Goal: Navigation & Orientation: Find specific page/section

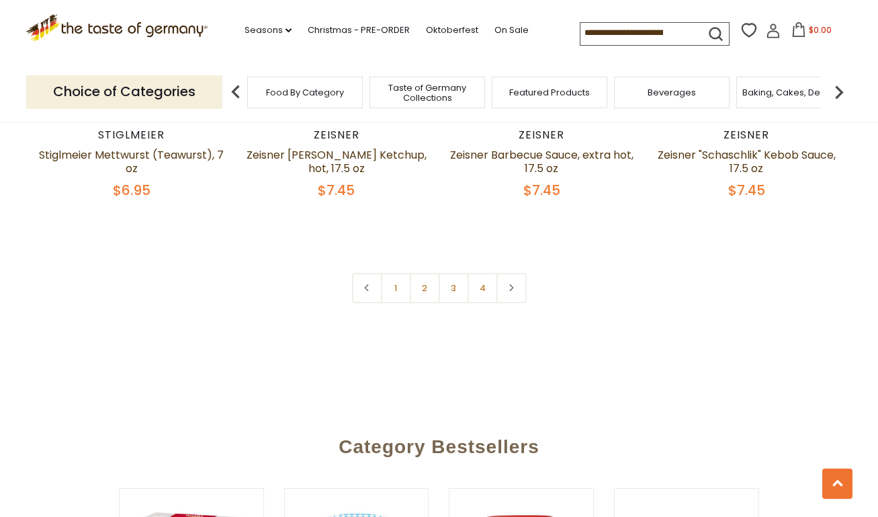
scroll to position [3260, 0]
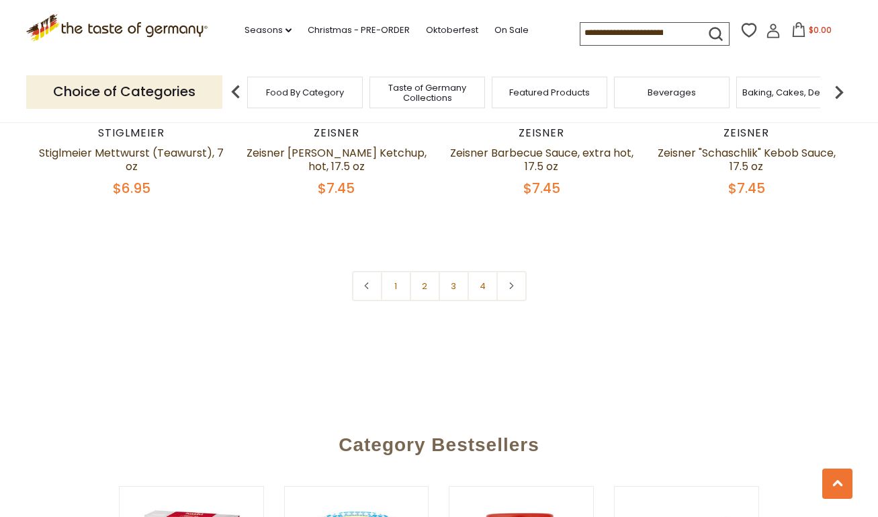
click at [293, 27] on li "Seasons dropdown_arrow All Seasons Recipes Game Day Valentine's Day Karneval St…" at bounding box center [275, 27] width 60 height 20
click at [460, 28] on link "Oktoberfest" at bounding box center [452, 30] width 52 height 15
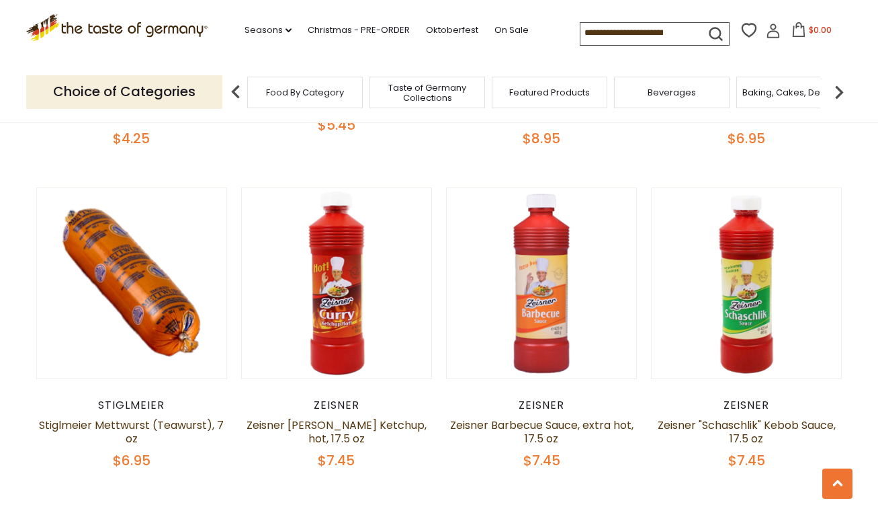
scroll to position [3038, 0]
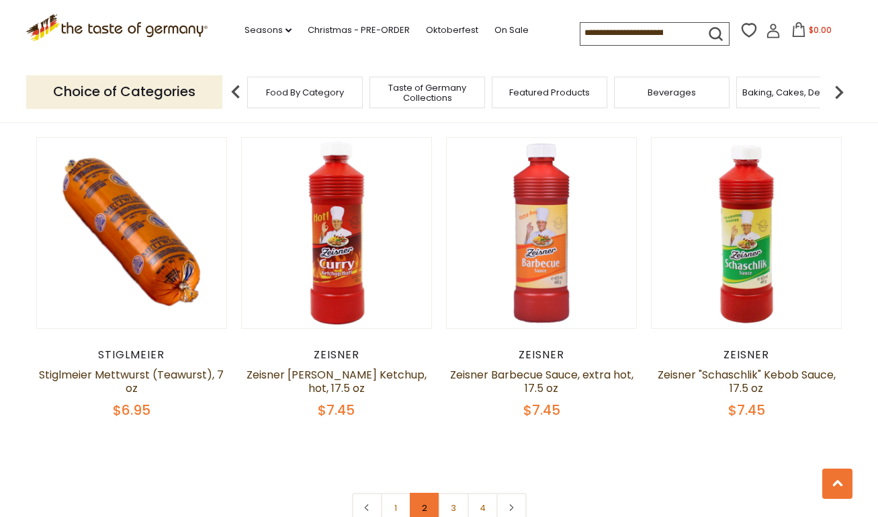
click at [423, 493] on link "2" at bounding box center [425, 508] width 30 height 30
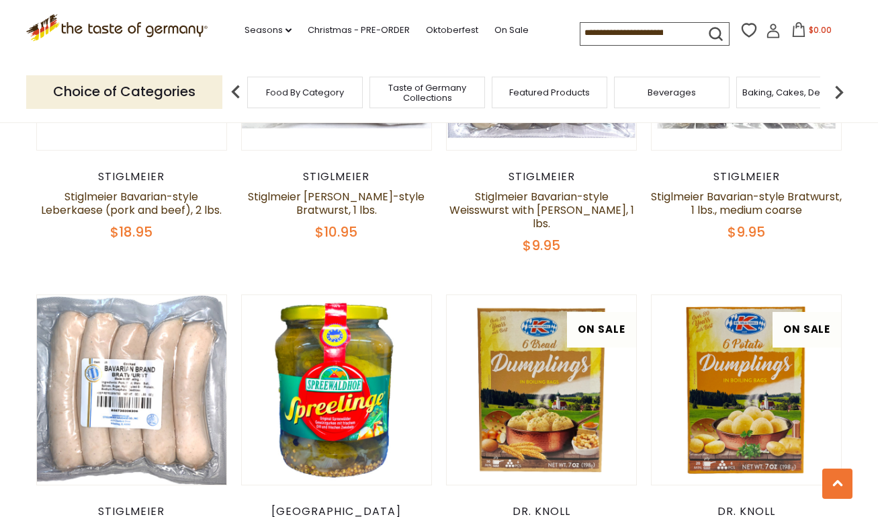
scroll to position [1553, 0]
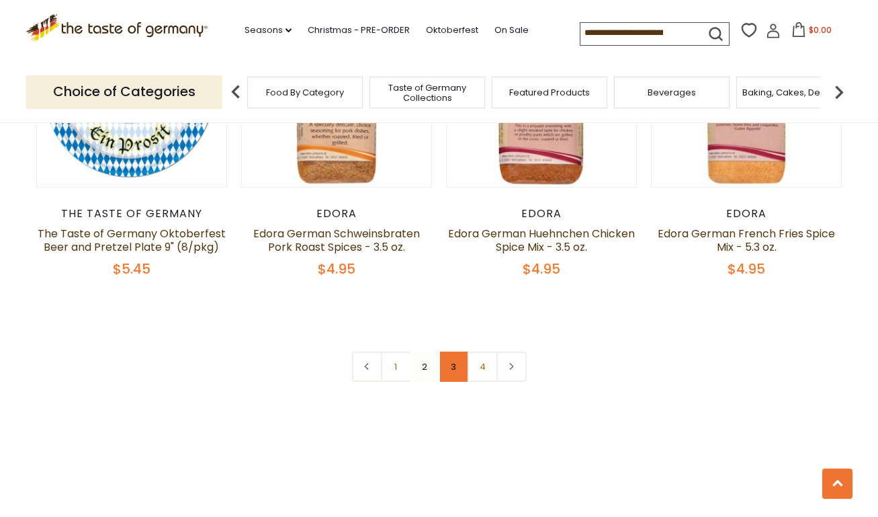
click at [454, 351] on link "3" at bounding box center [454, 366] width 30 height 30
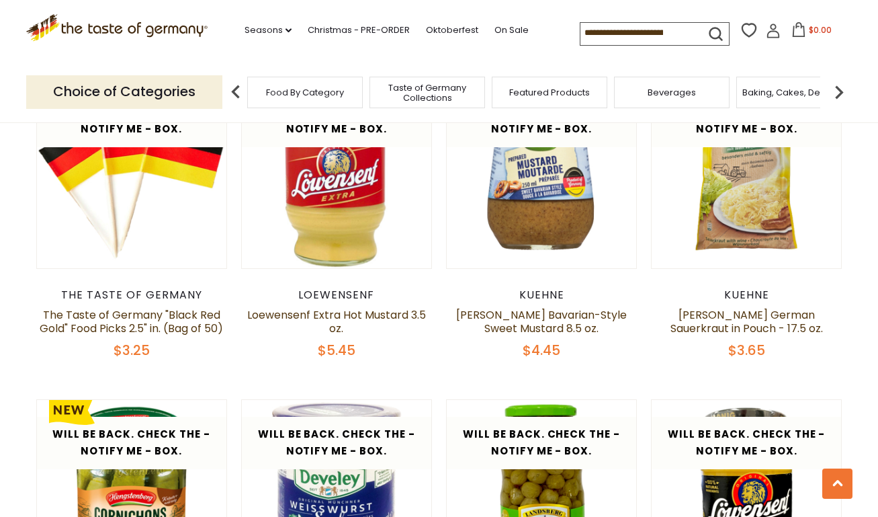
scroll to position [2390, 0]
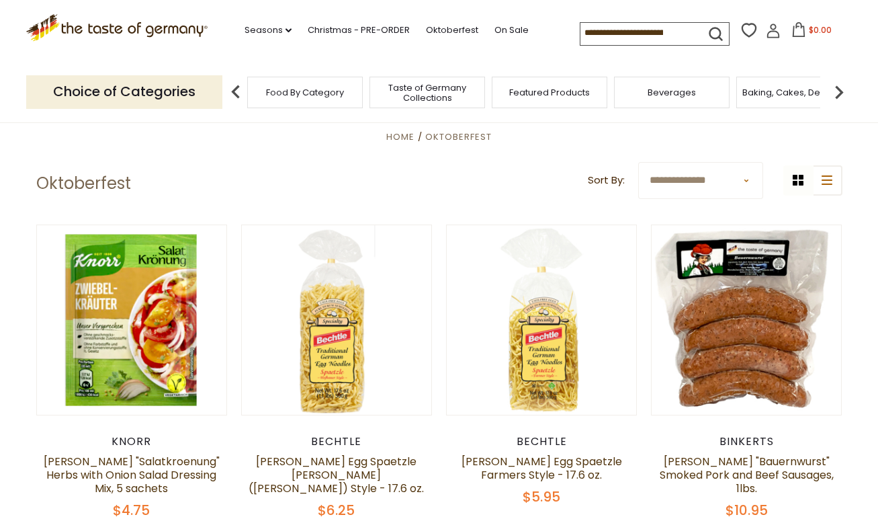
scroll to position [293, 0]
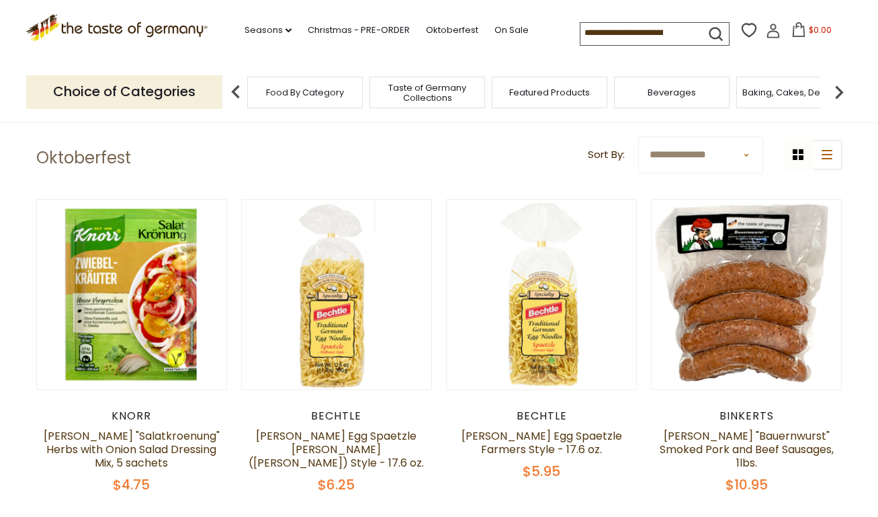
click at [452, 89] on span "Taste of Germany Collections" at bounding box center [428, 93] width 108 height 20
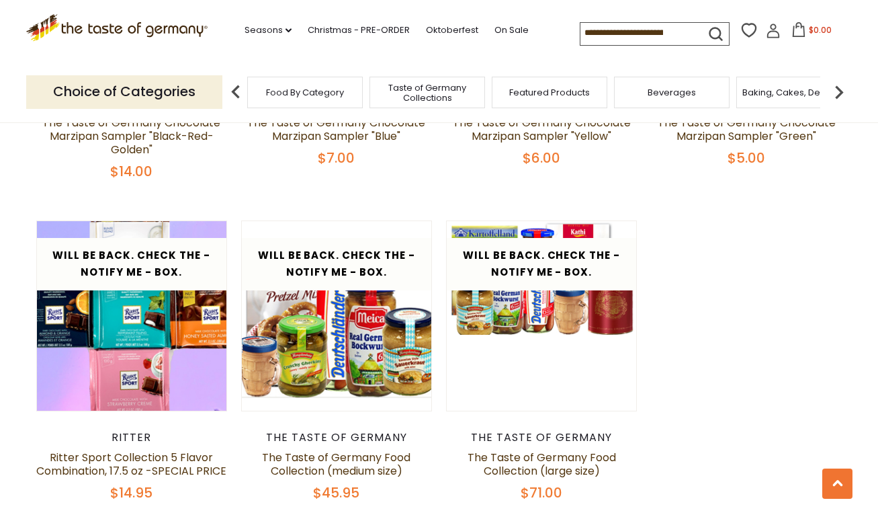
scroll to position [2401, 0]
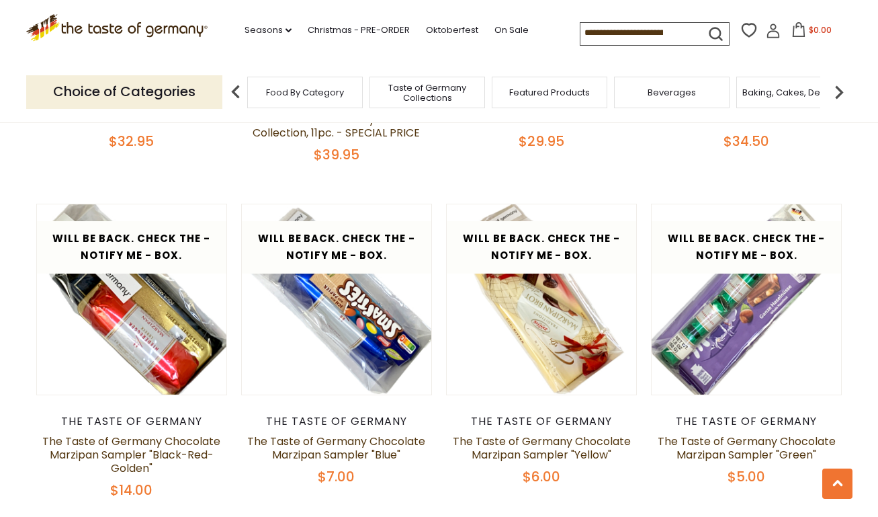
click at [236, 88] on img at bounding box center [235, 92] width 27 height 27
click at [294, 89] on span "Food By Category" at bounding box center [298, 92] width 78 height 10
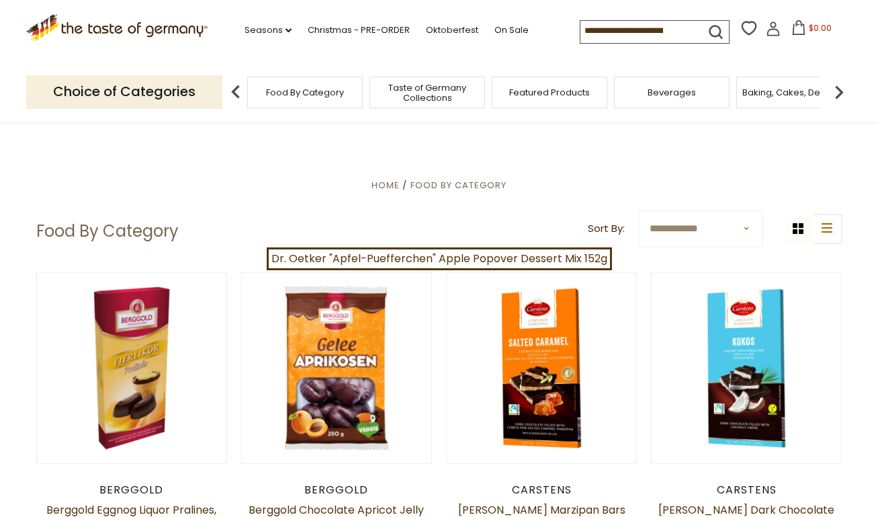
click at [130, 82] on p "Choice of Categories" at bounding box center [124, 91] width 196 height 33
click at [132, 93] on p "Choice of Categories" at bounding box center [124, 91] width 196 height 33
click at [445, 34] on link "Oktoberfest" at bounding box center [452, 30] width 52 height 15
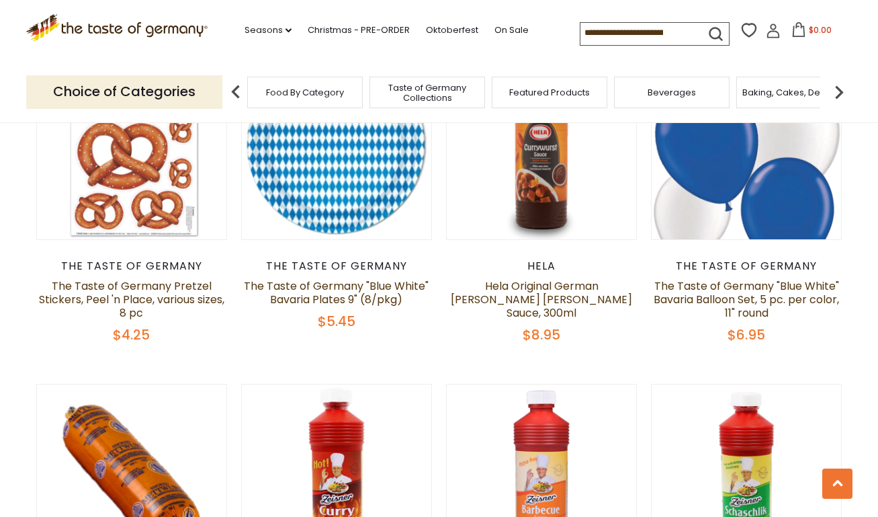
scroll to position [3073, 0]
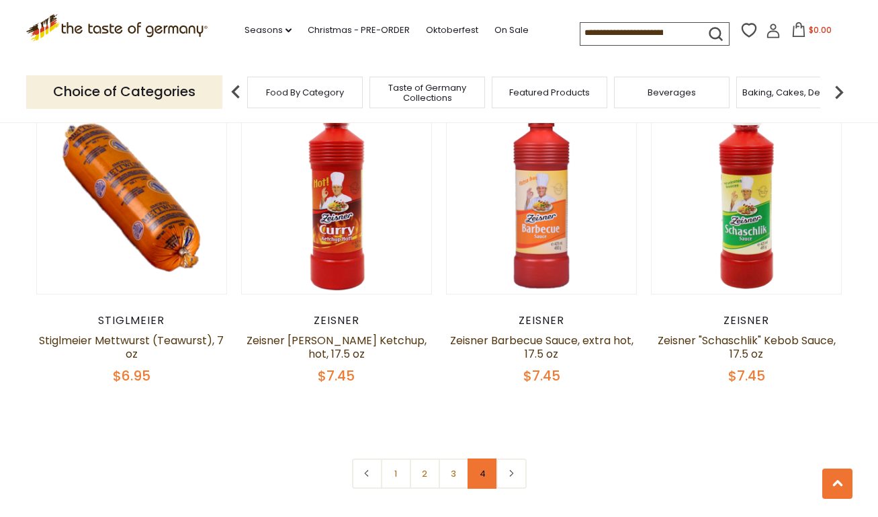
click at [470, 458] on link "4" at bounding box center [483, 473] width 30 height 30
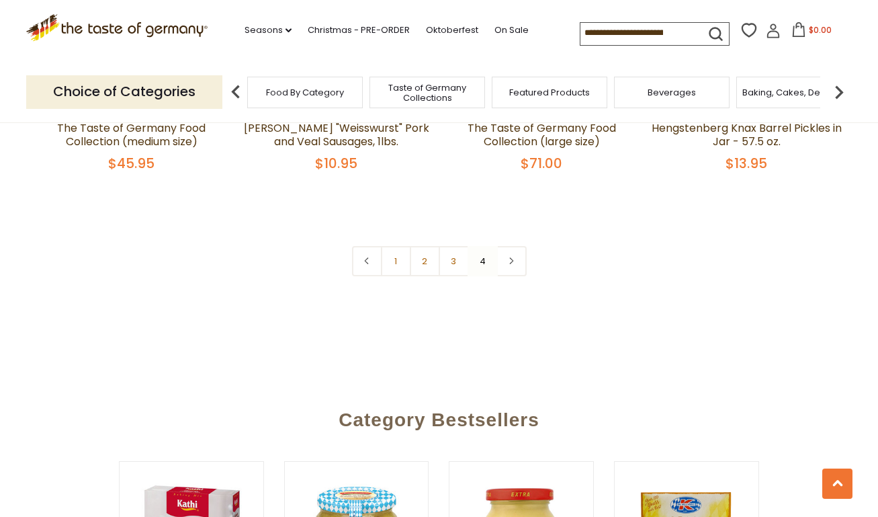
scroll to position [636, 0]
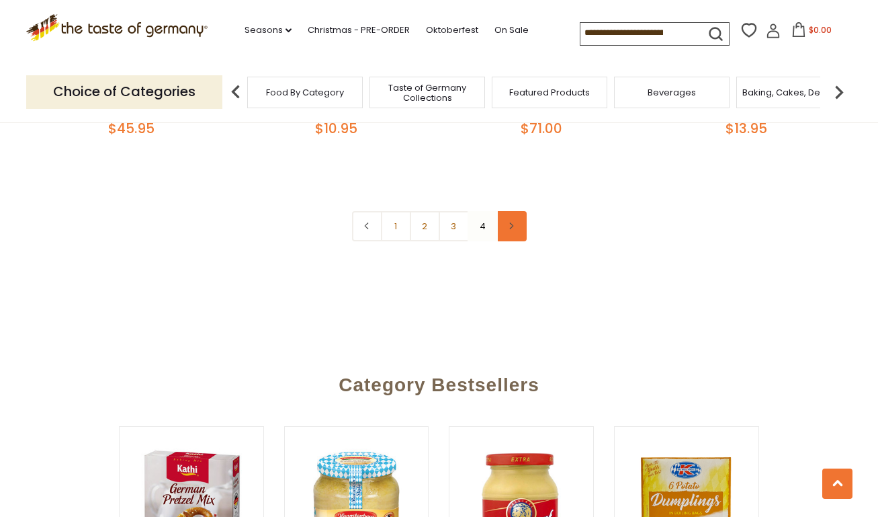
click at [505, 226] on link at bounding box center [512, 226] width 30 height 30
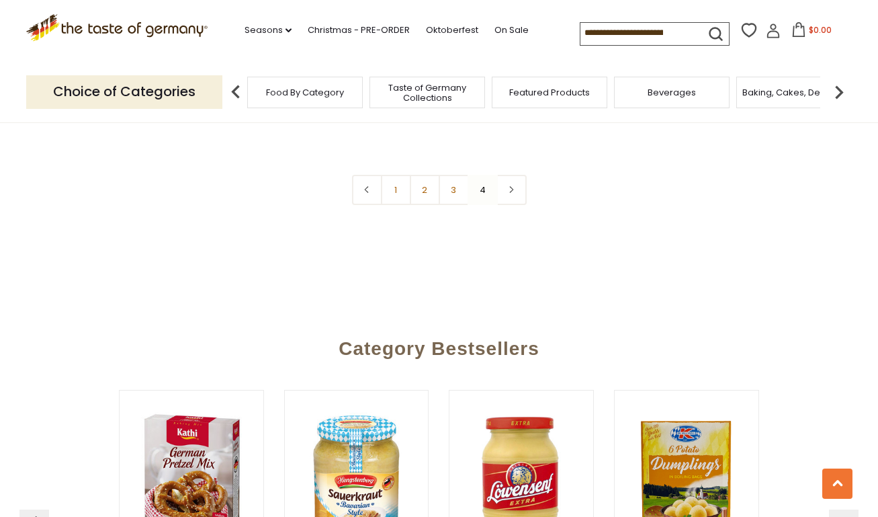
scroll to position [673, 0]
